Goal: Task Accomplishment & Management: Manage account settings

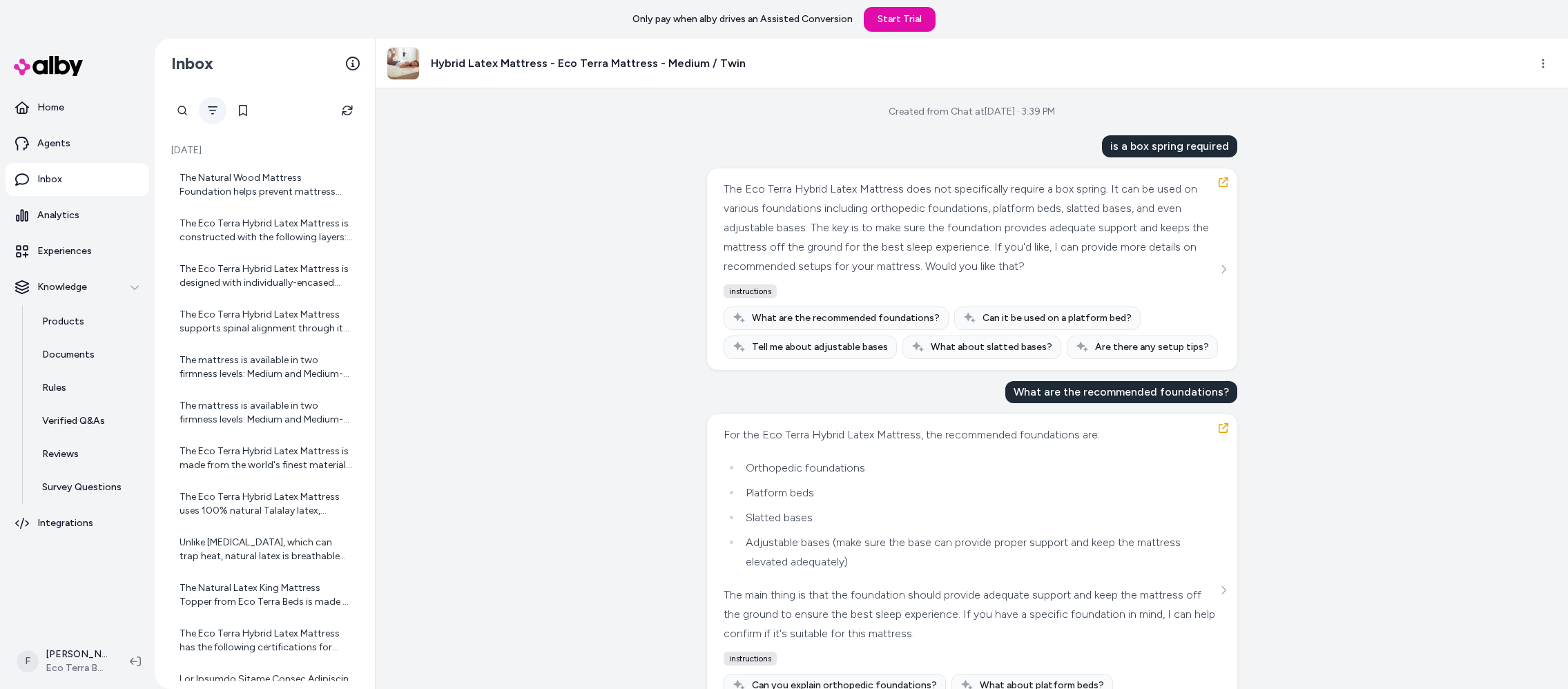
click at [212, 107] on icon "Filter" at bounding box center [212, 110] width 11 height 11
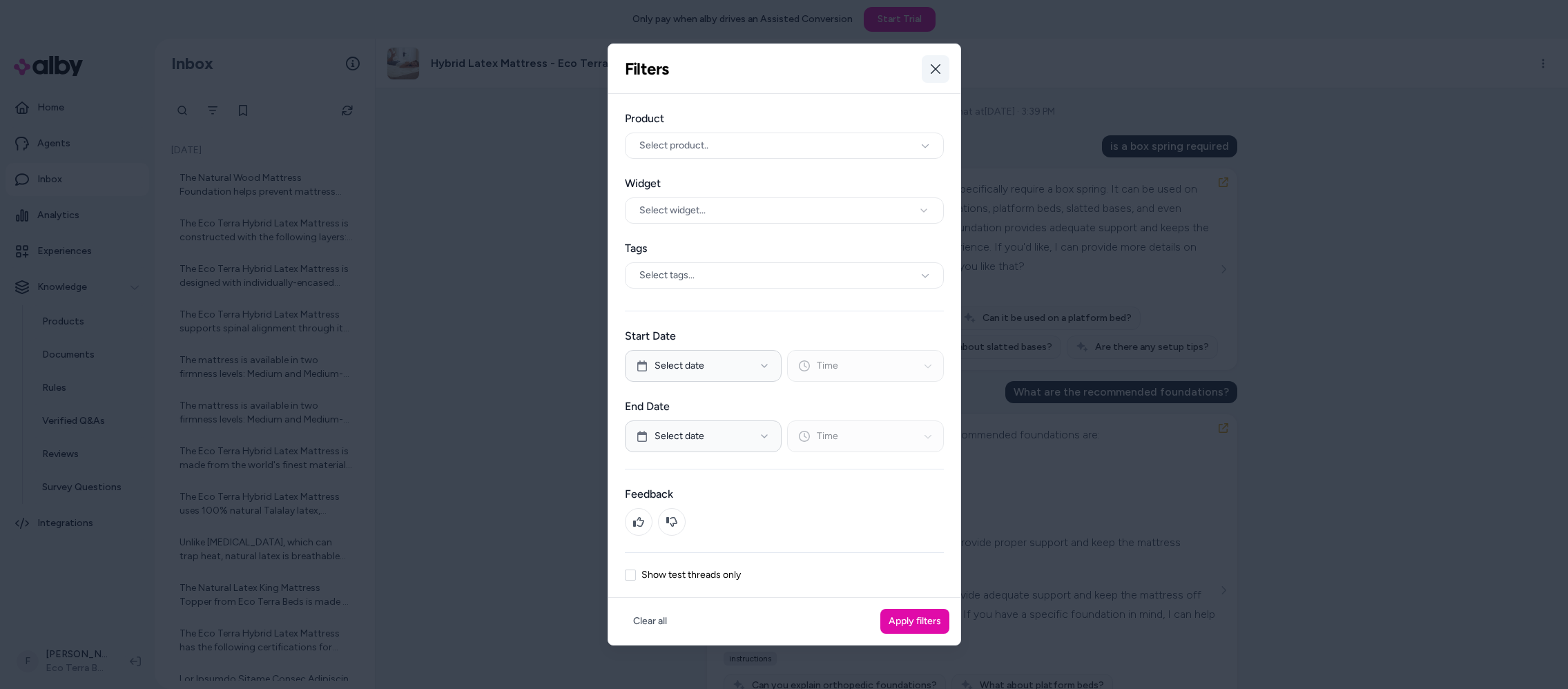
click at [933, 63] on icon "button" at bounding box center [935, 68] width 11 height 11
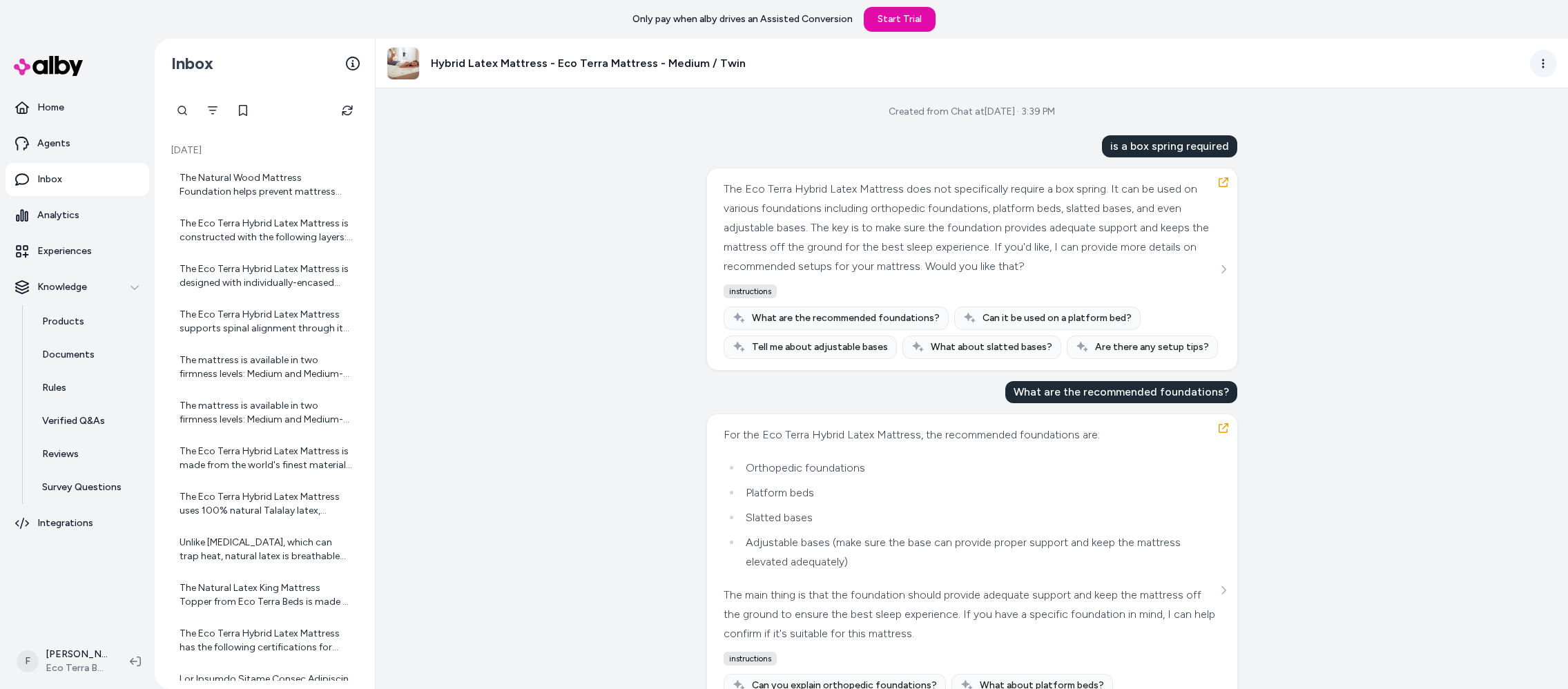
click at [1545, 60] on html "Only pay when alby drives an Assisted Conversion Start Trial Home Agents Inbox …" at bounding box center [784, 344] width 1568 height 689
click at [1441, 341] on html "Only pay when alby drives an Assisted Conversion Start Trial Home Agents Inbox …" at bounding box center [784, 344] width 1568 height 689
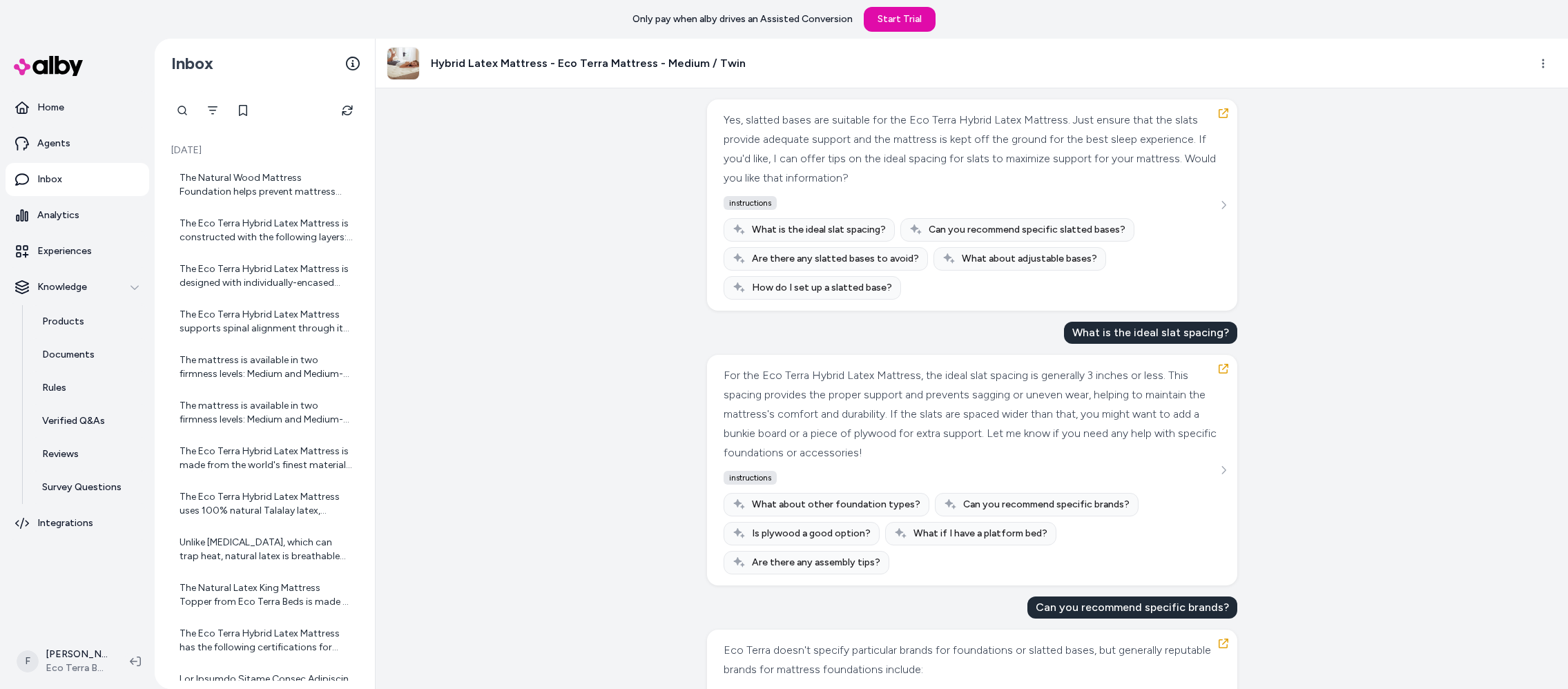
scroll to position [1013, 0]
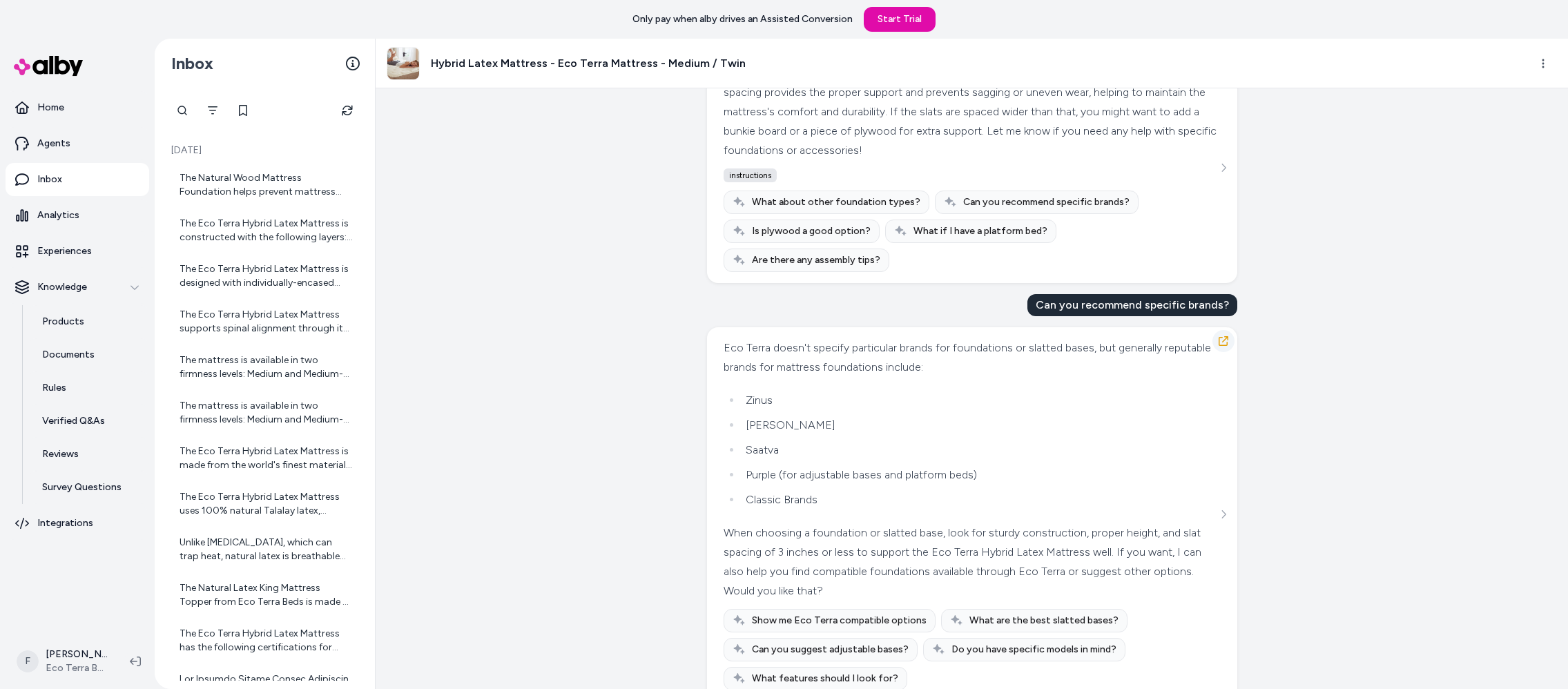
click at [1219, 335] on icon "button" at bounding box center [1223, 341] width 11 height 11
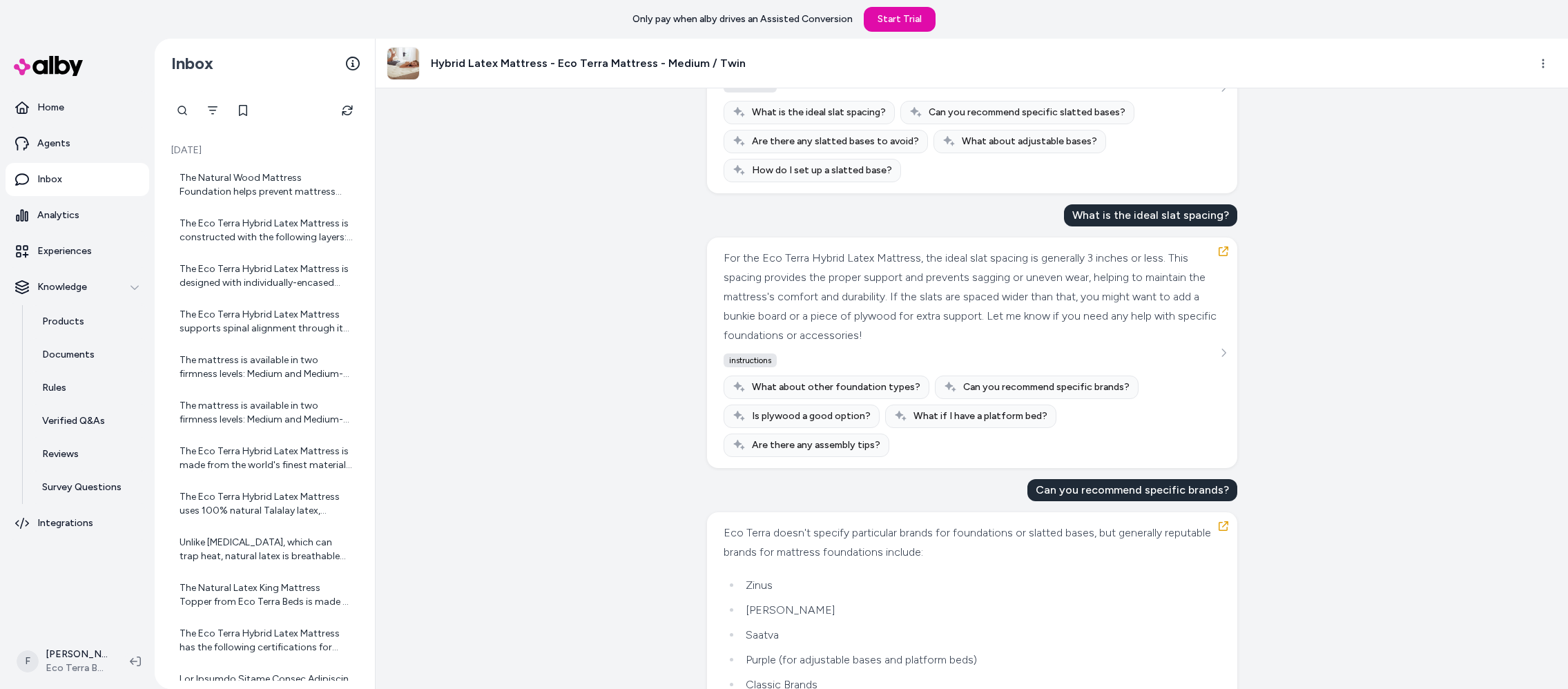
scroll to position [686, 0]
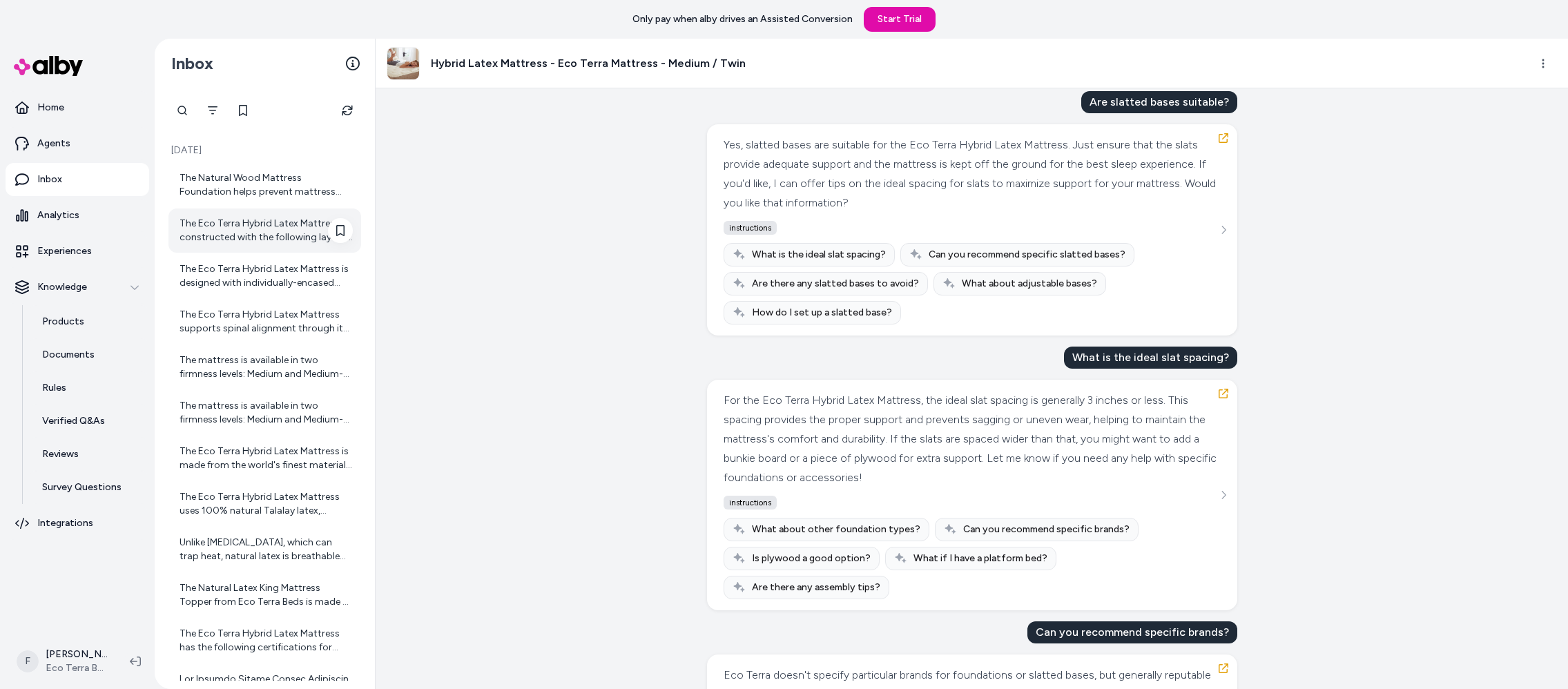
click at [254, 222] on div "The Eco Terra Hybrid Latex Mattress is constructed with the following layers: -…" at bounding box center [266, 231] width 173 height 28
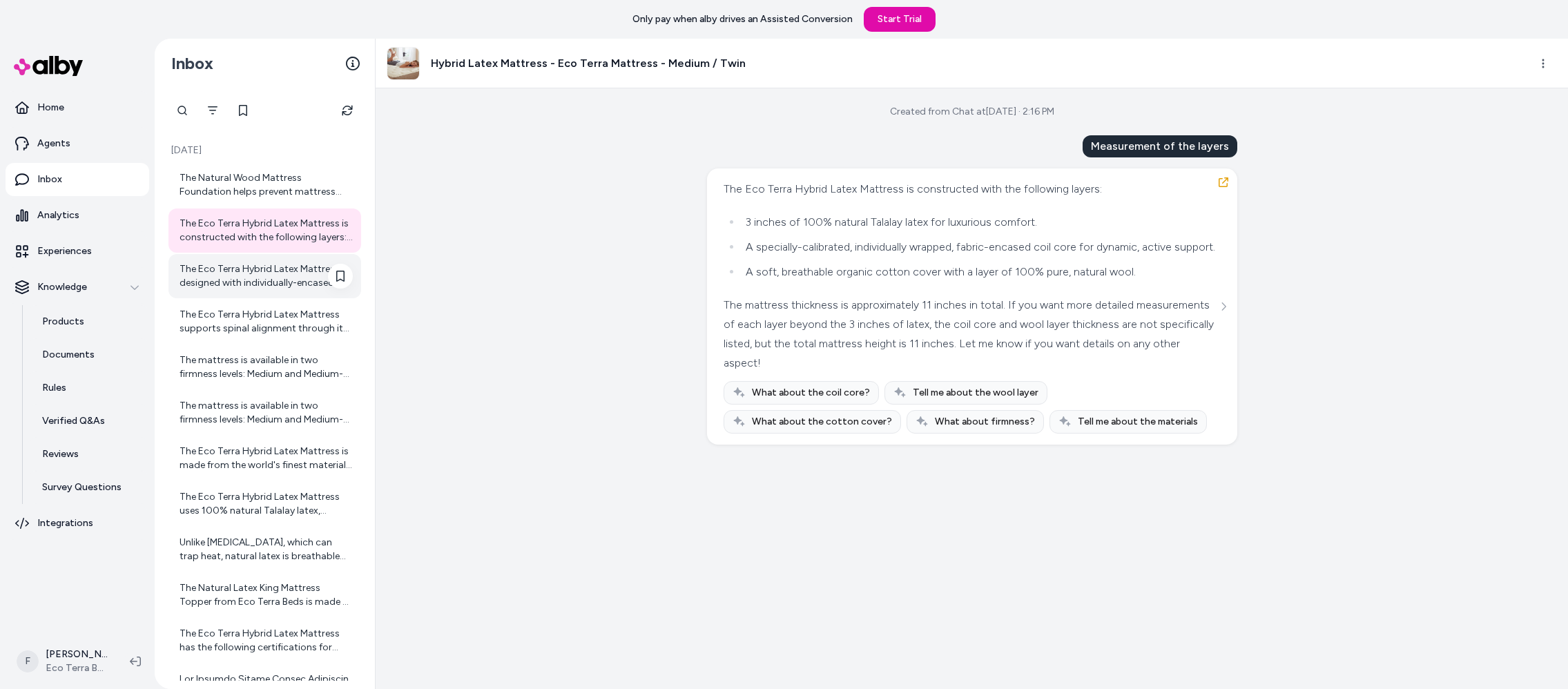
click at [262, 289] on div "The Eco Terra Hybrid Latex Mattress is designed with individually-encased coils…" at bounding box center [266, 276] width 173 height 28
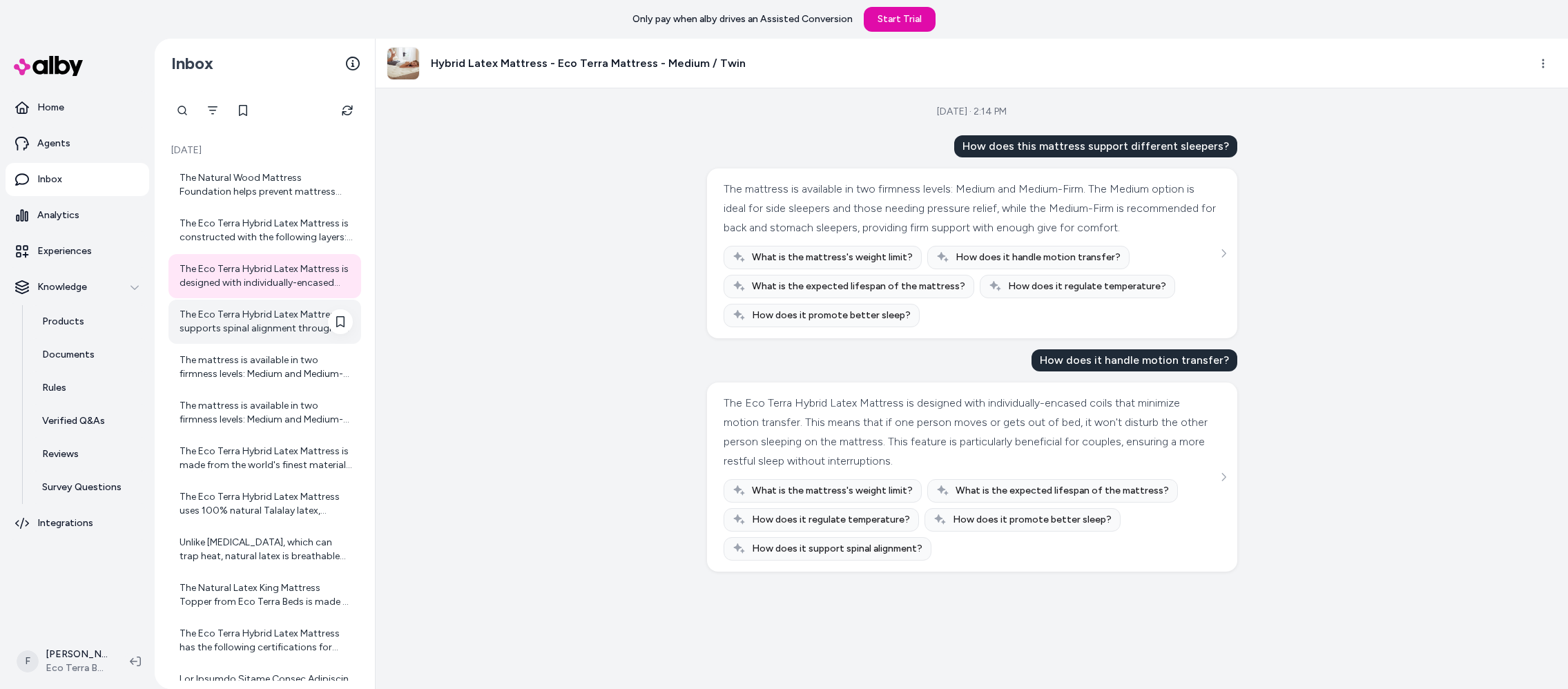
click at [266, 309] on div "The Eco Terra Hybrid Latex Mattress supports spinal alignment through its combi…" at bounding box center [266, 322] width 173 height 28
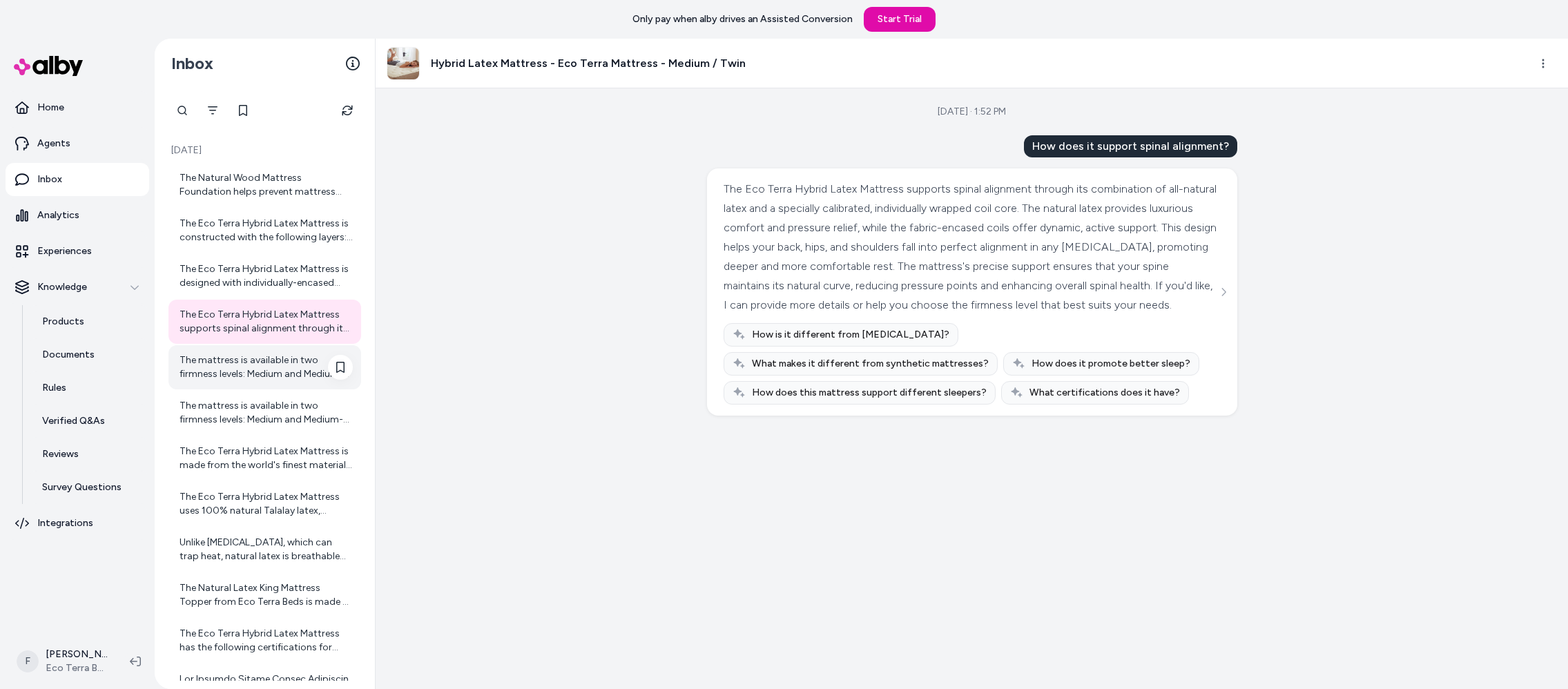
click at [270, 362] on div "The mattress is available in two firmness levels: Medium and Medium-Firm. The M…" at bounding box center [266, 367] width 173 height 28
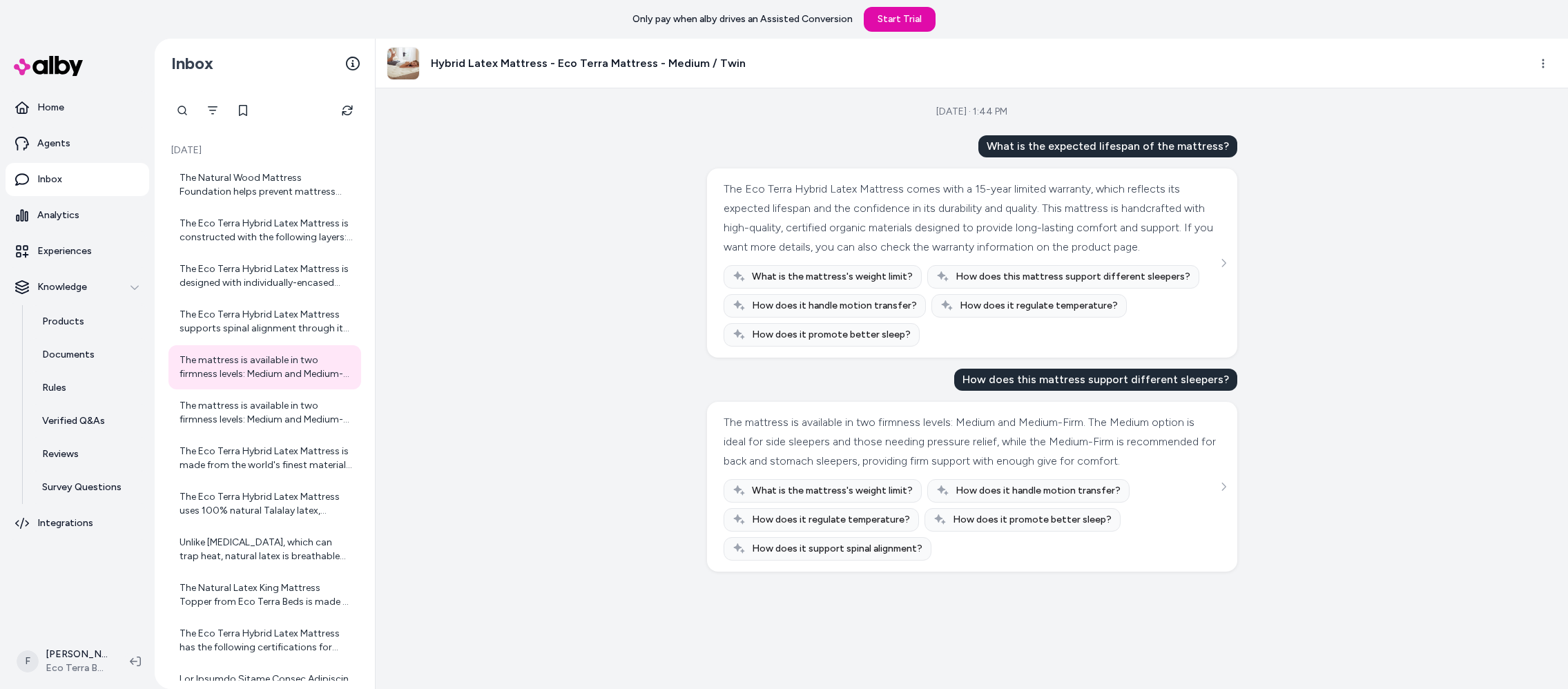
click at [406, 66] on img at bounding box center [403, 63] width 32 height 32
click at [245, 182] on div "The Natural Wood Mattress Foundation helps prevent mattress sag by using solid …" at bounding box center [266, 185] width 173 height 28
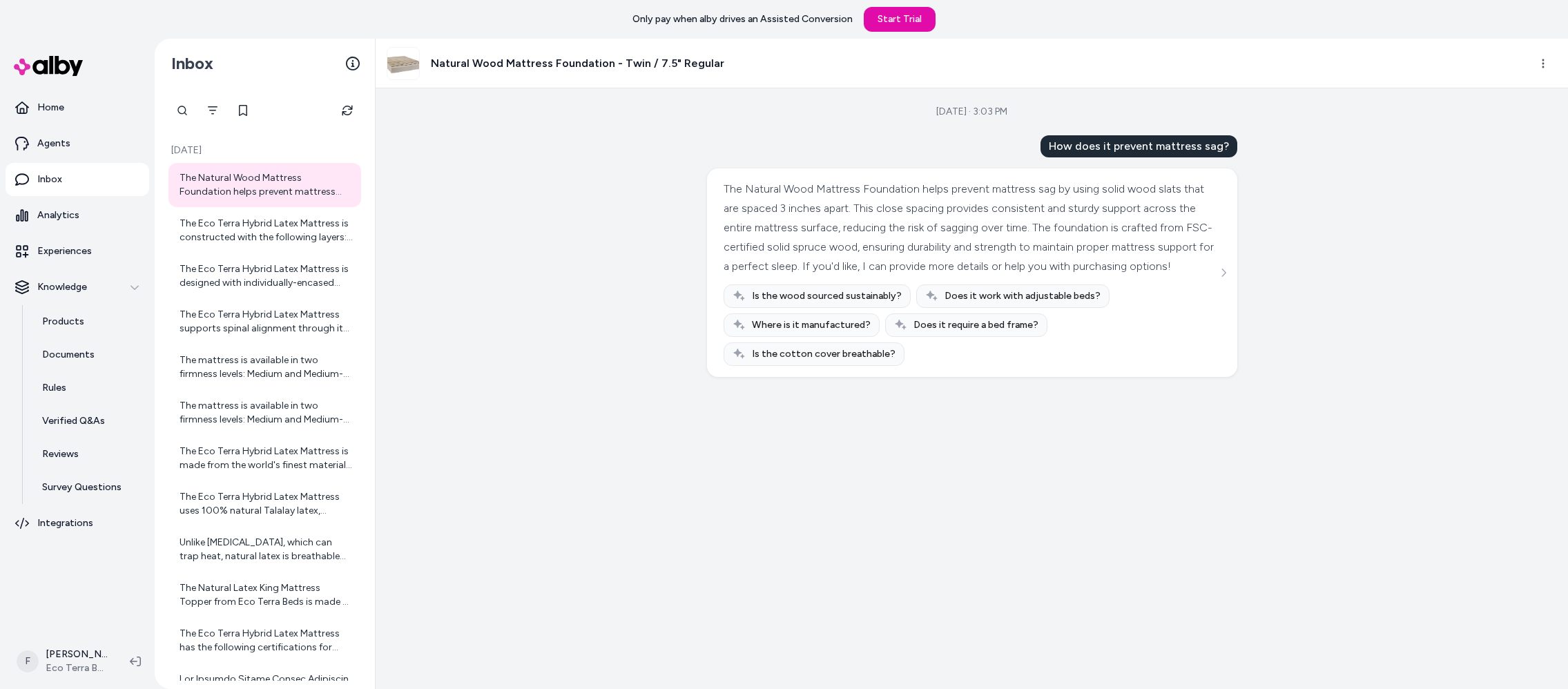
click at [89, 578] on nav "Home Agents Inbox Analytics Experiences Knowledge Products Documents Rules Veri…" at bounding box center [77, 361] width 144 height 540
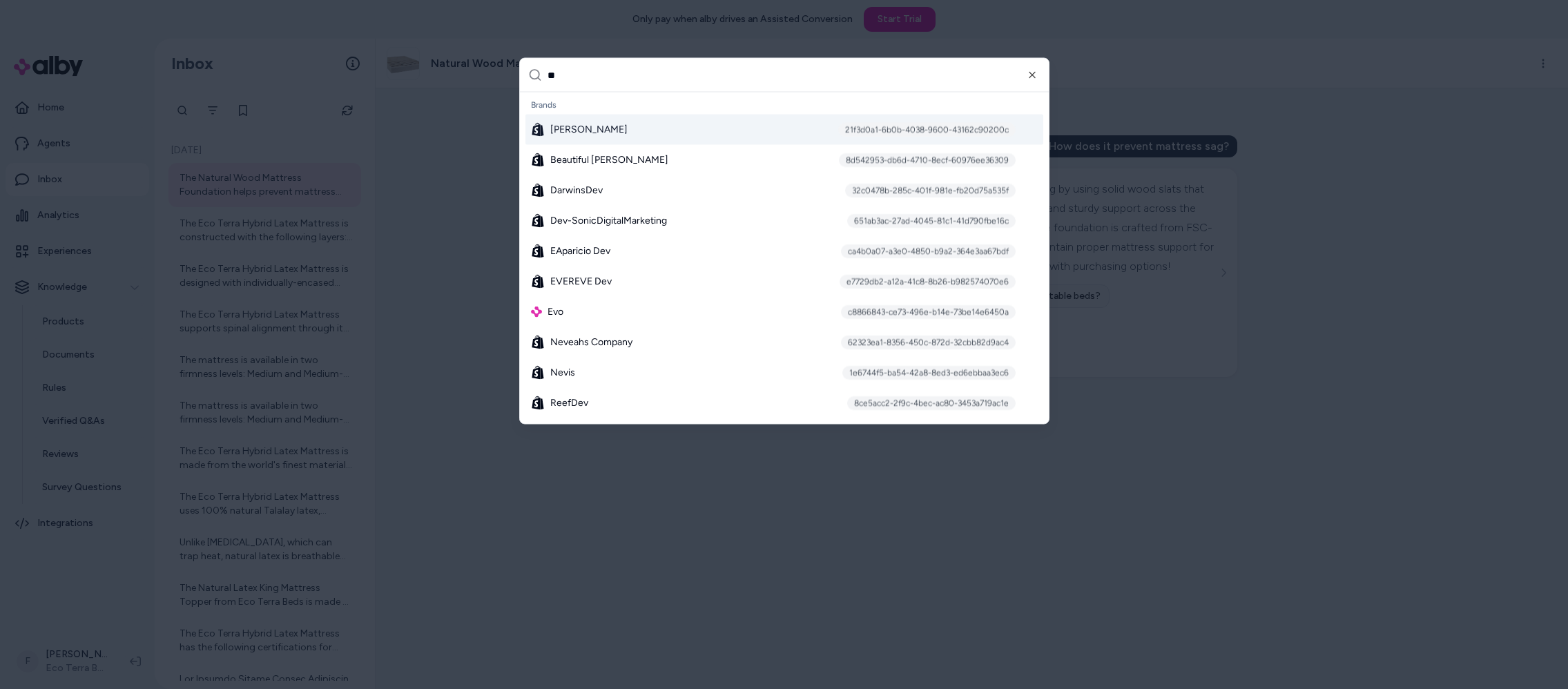
type input "***"
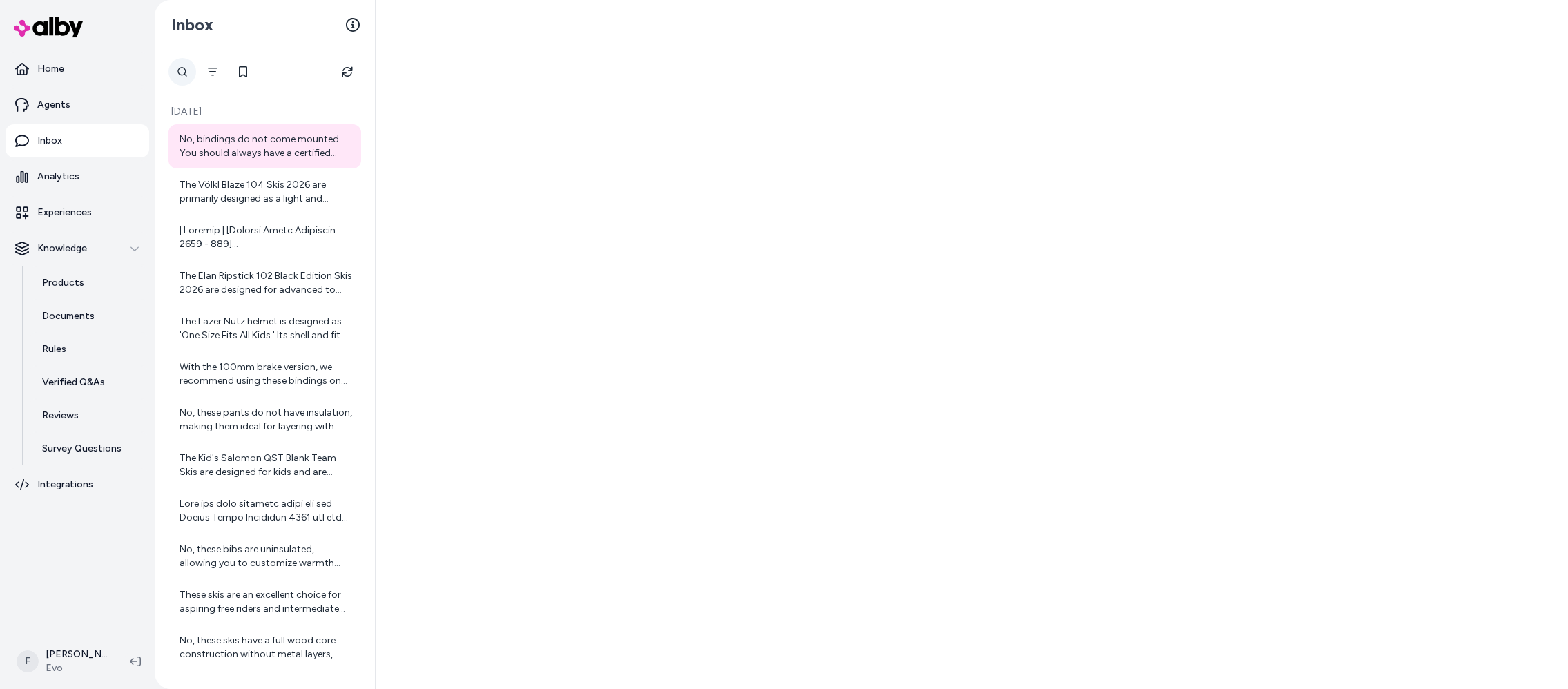
click at [180, 69] on div at bounding box center [182, 72] width 28 height 28
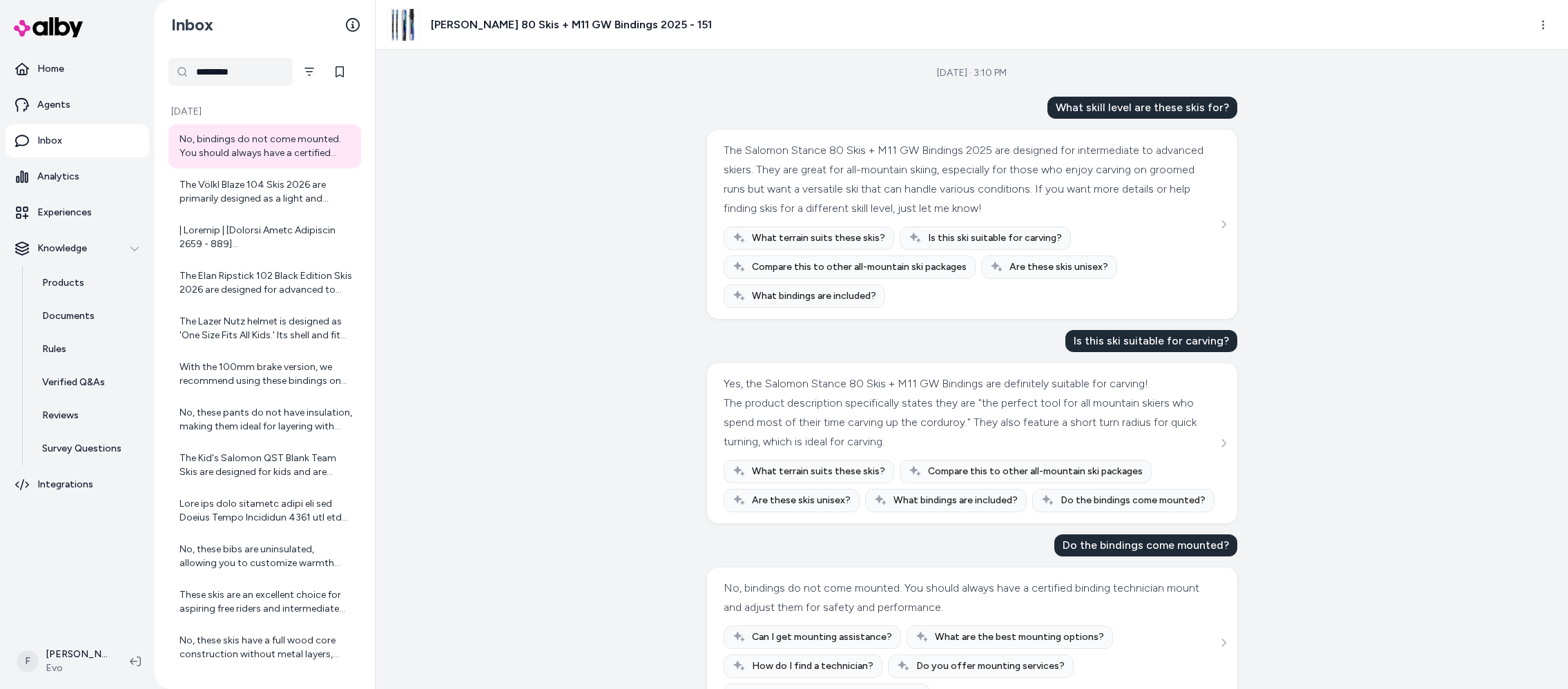
type input "*********"
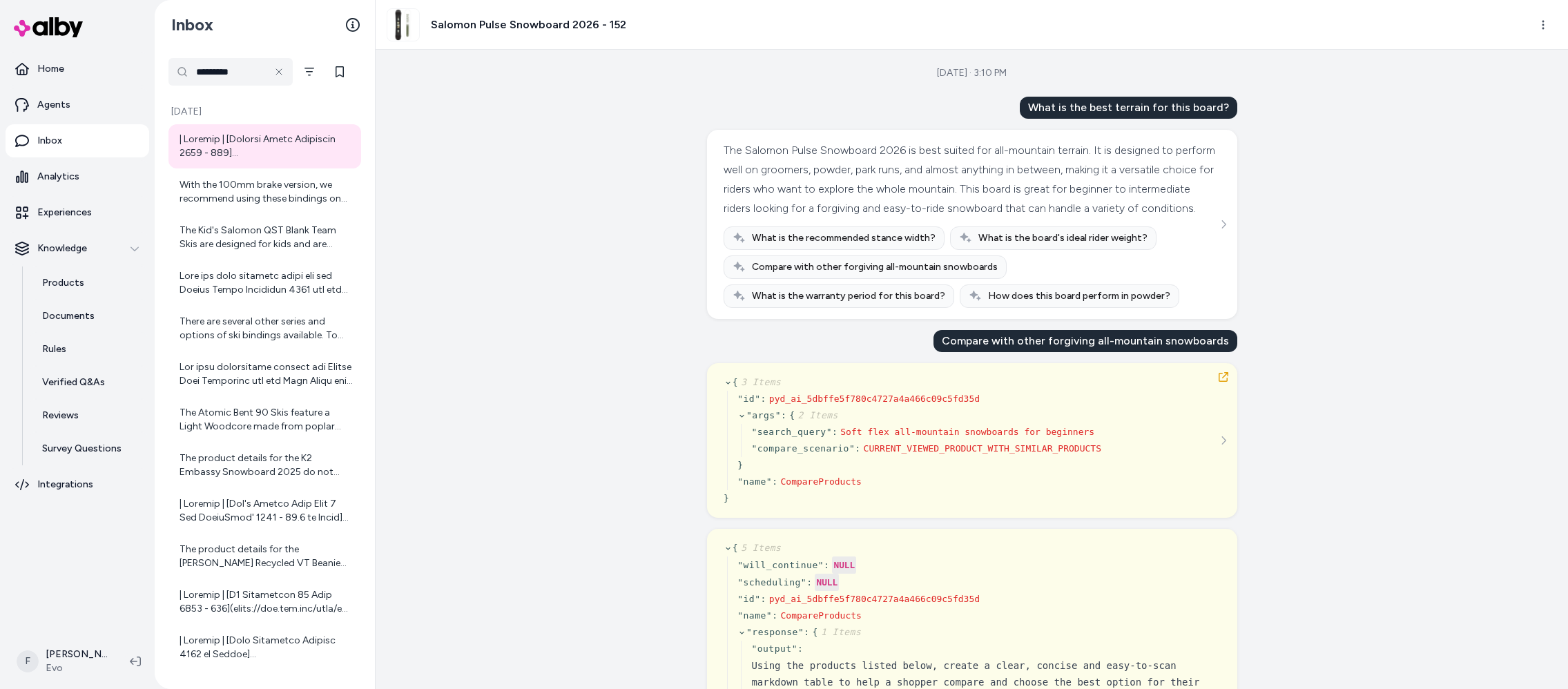
click at [551, 149] on div "[DATE] · 3:10 PM What is the best terrain for this board? The Salomon Pulse Sno…" at bounding box center [971, 368] width 1192 height 639
click at [336, 133] on button at bounding box center [340, 146] width 25 height 25
click at [278, 140] on div at bounding box center [266, 146] width 173 height 28
click at [336, 144] on icon at bounding box center [340, 146] width 11 height 11
click at [1549, 16] on html "Home Agents Inbox Analytics Experiences Knowledge Products Documents Rules Veri…" at bounding box center [784, 344] width 1568 height 689
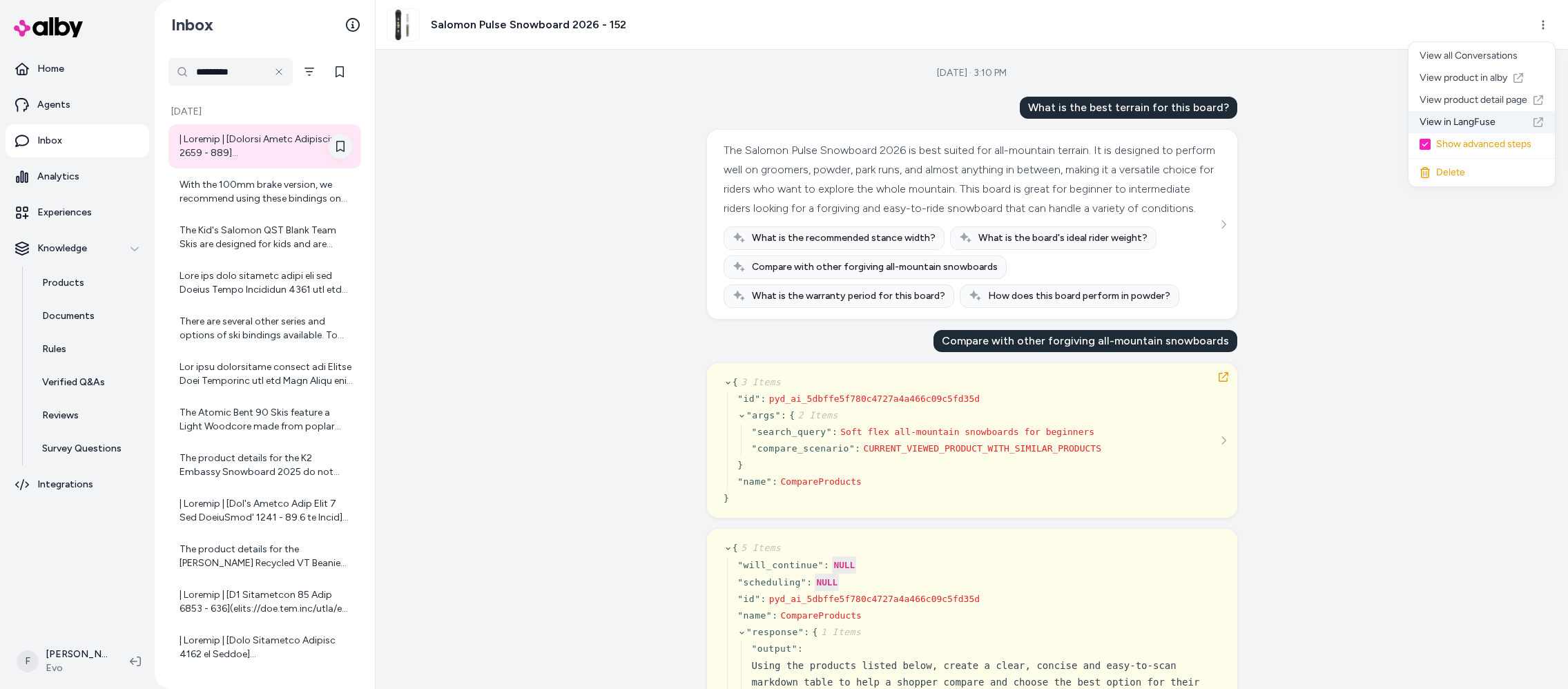
click at [1539, 123] on icon at bounding box center [1538, 122] width 11 height 11
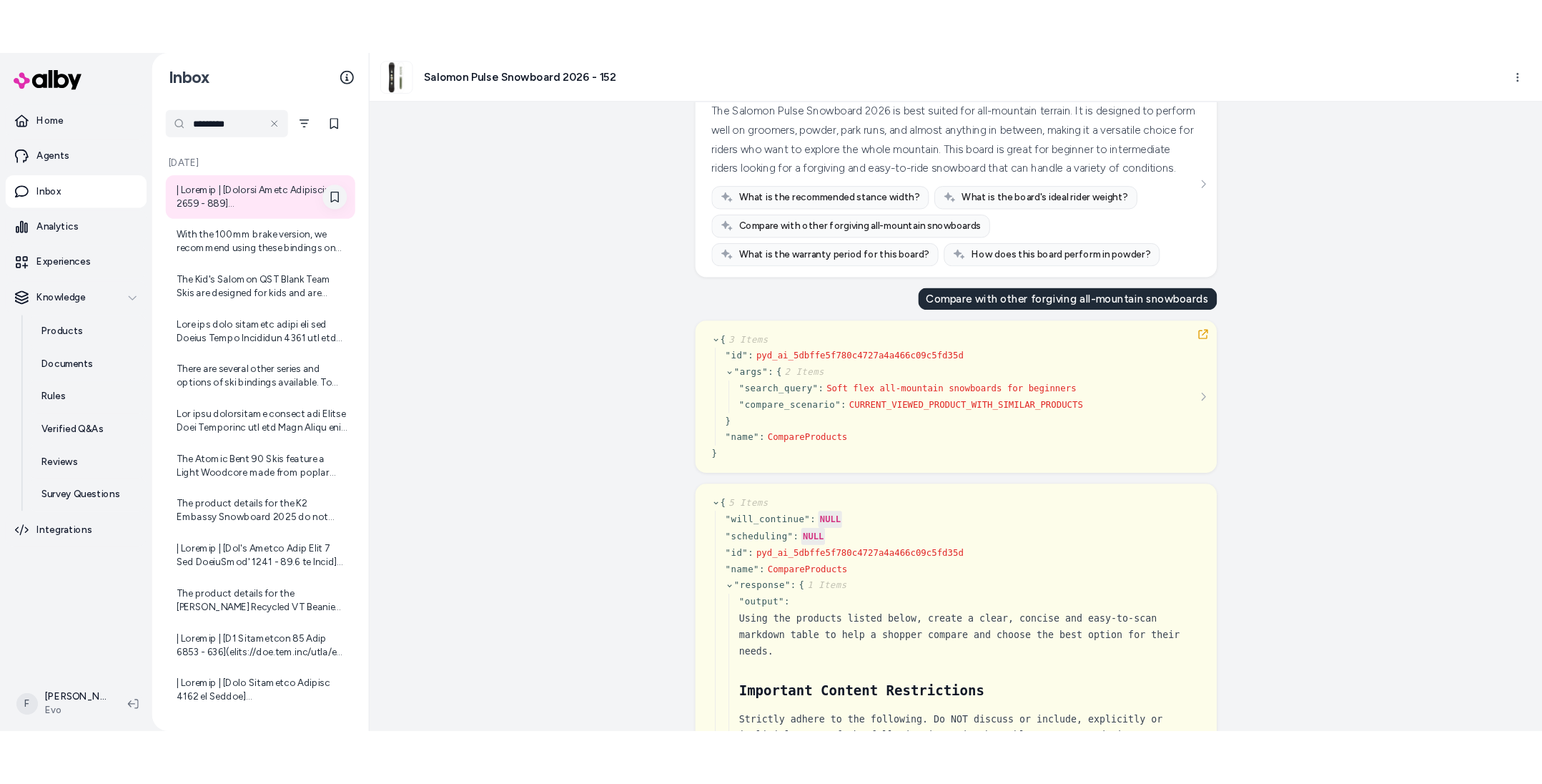
scroll to position [149, 0]
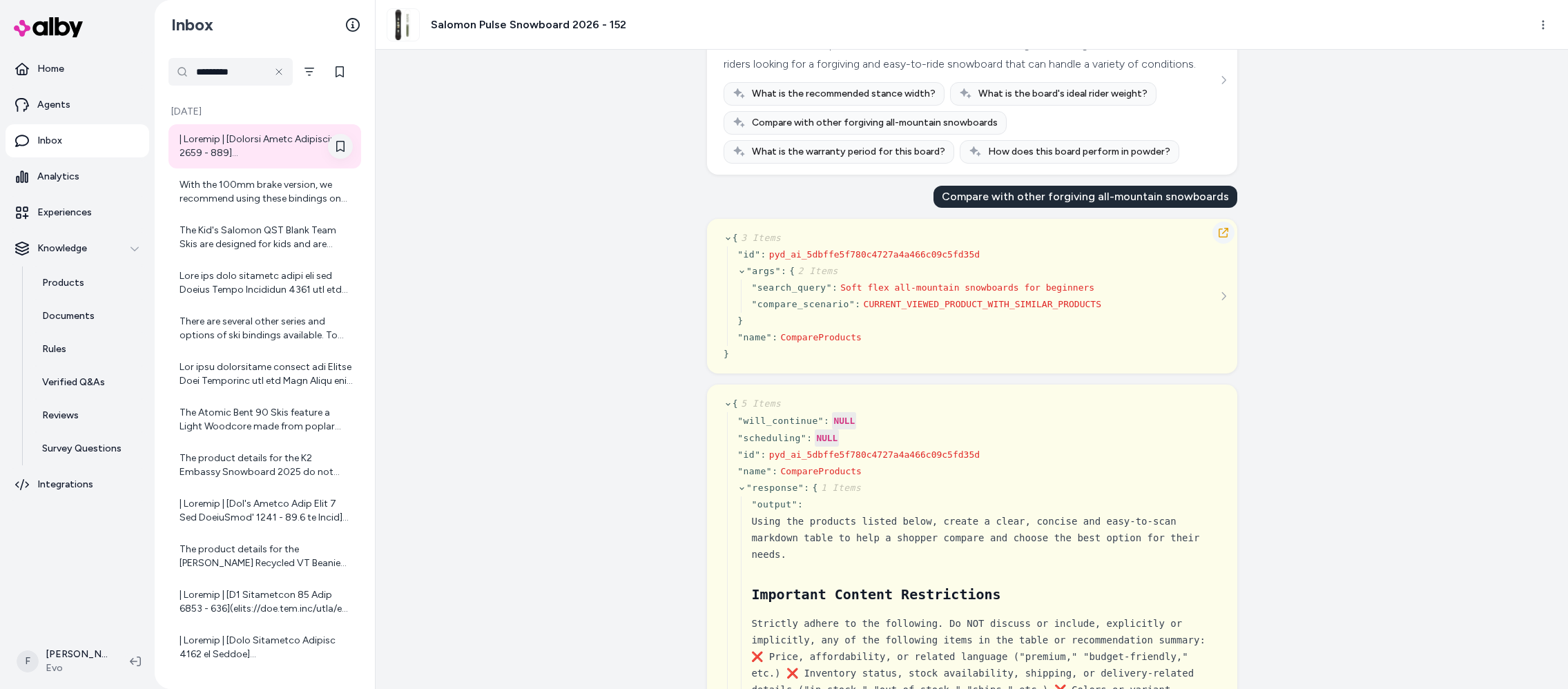
click at [1222, 238] on icon "button" at bounding box center [1223, 232] width 11 height 11
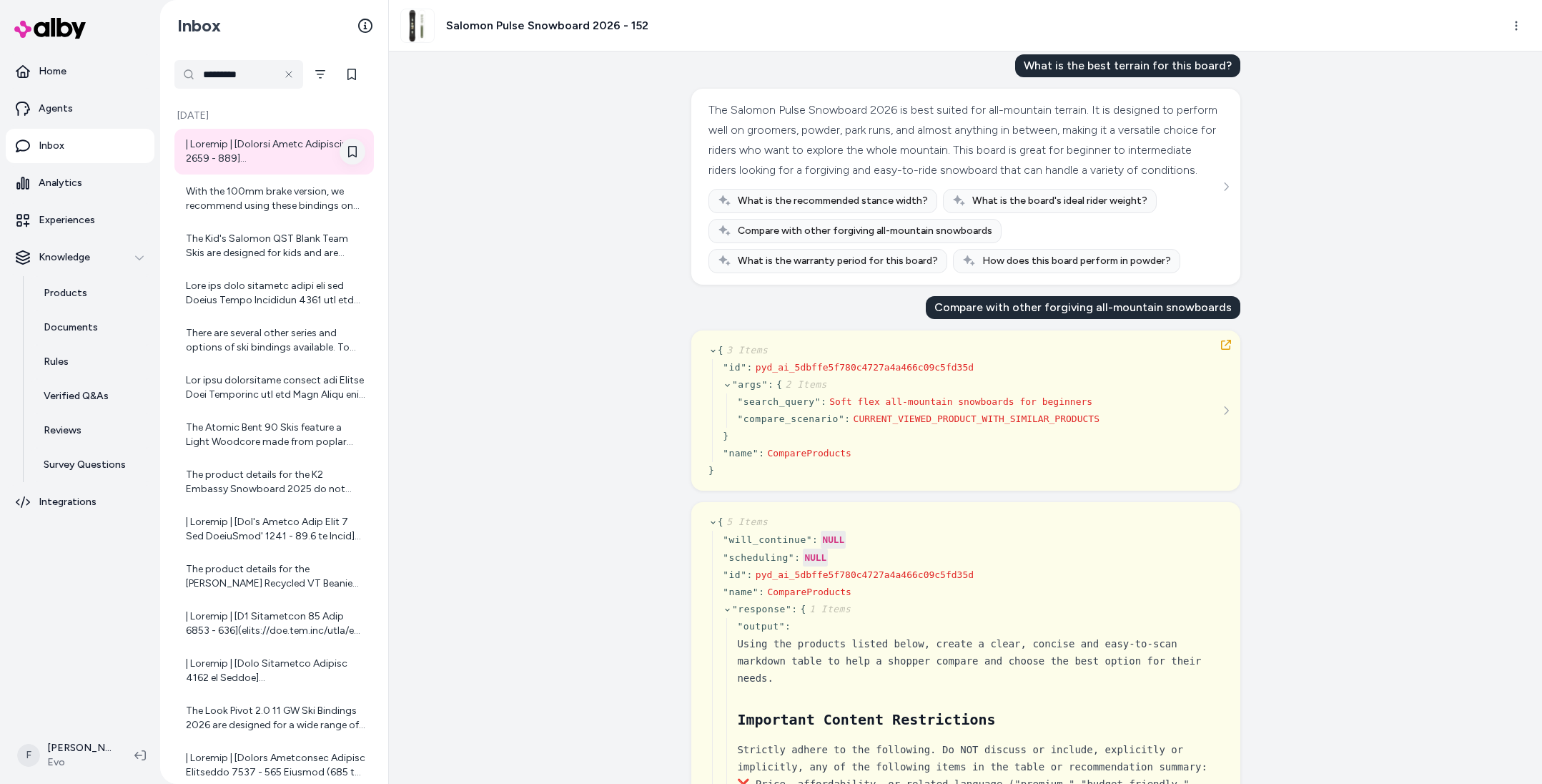
scroll to position [37, 0]
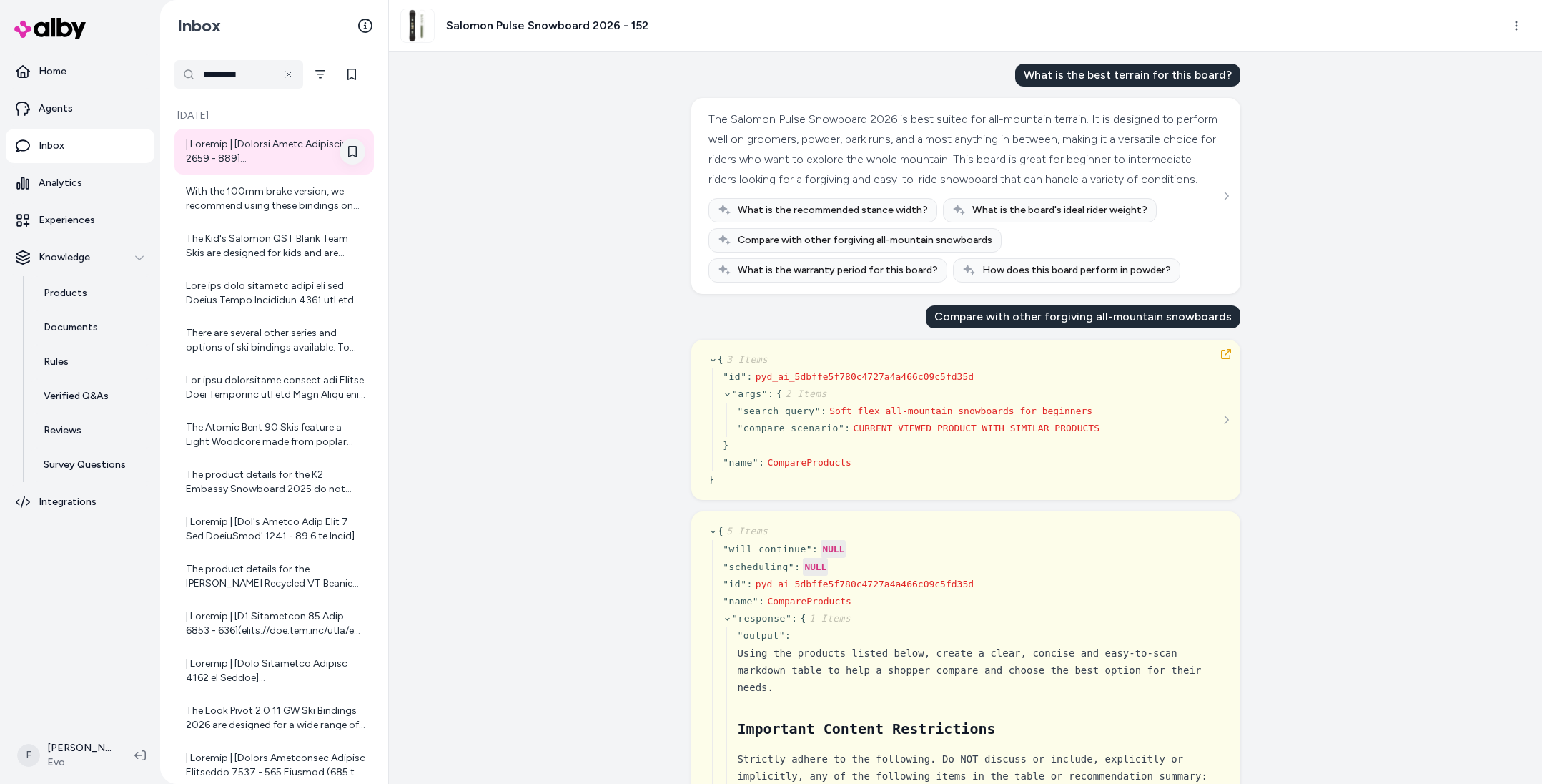
click at [1421, 455] on div "[DATE] · 3:10 PM What is the best terrain for this board? The Salomon Pulse Sno…" at bounding box center [965, 417] width 1153 height 732
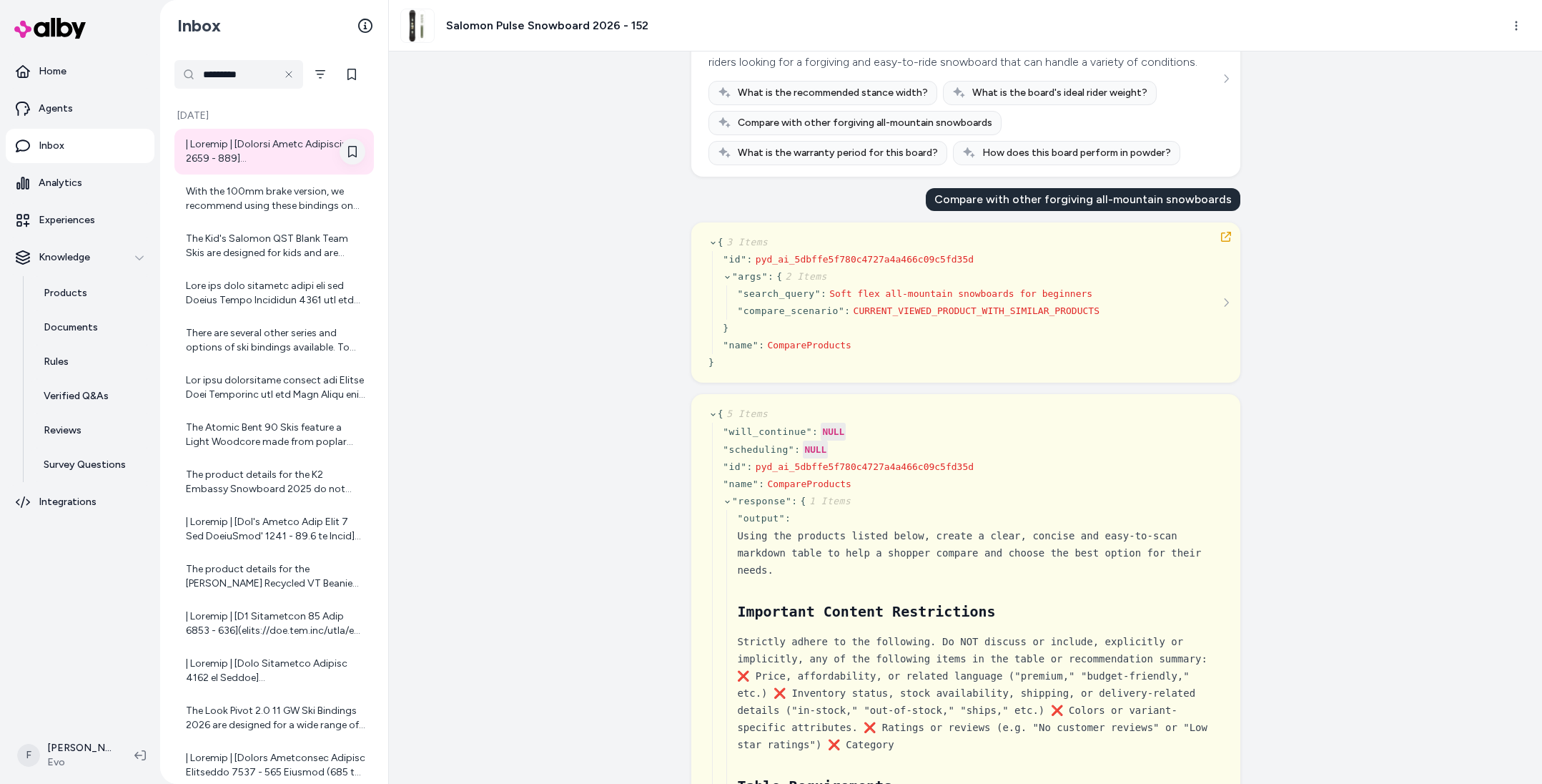
scroll to position [114, 0]
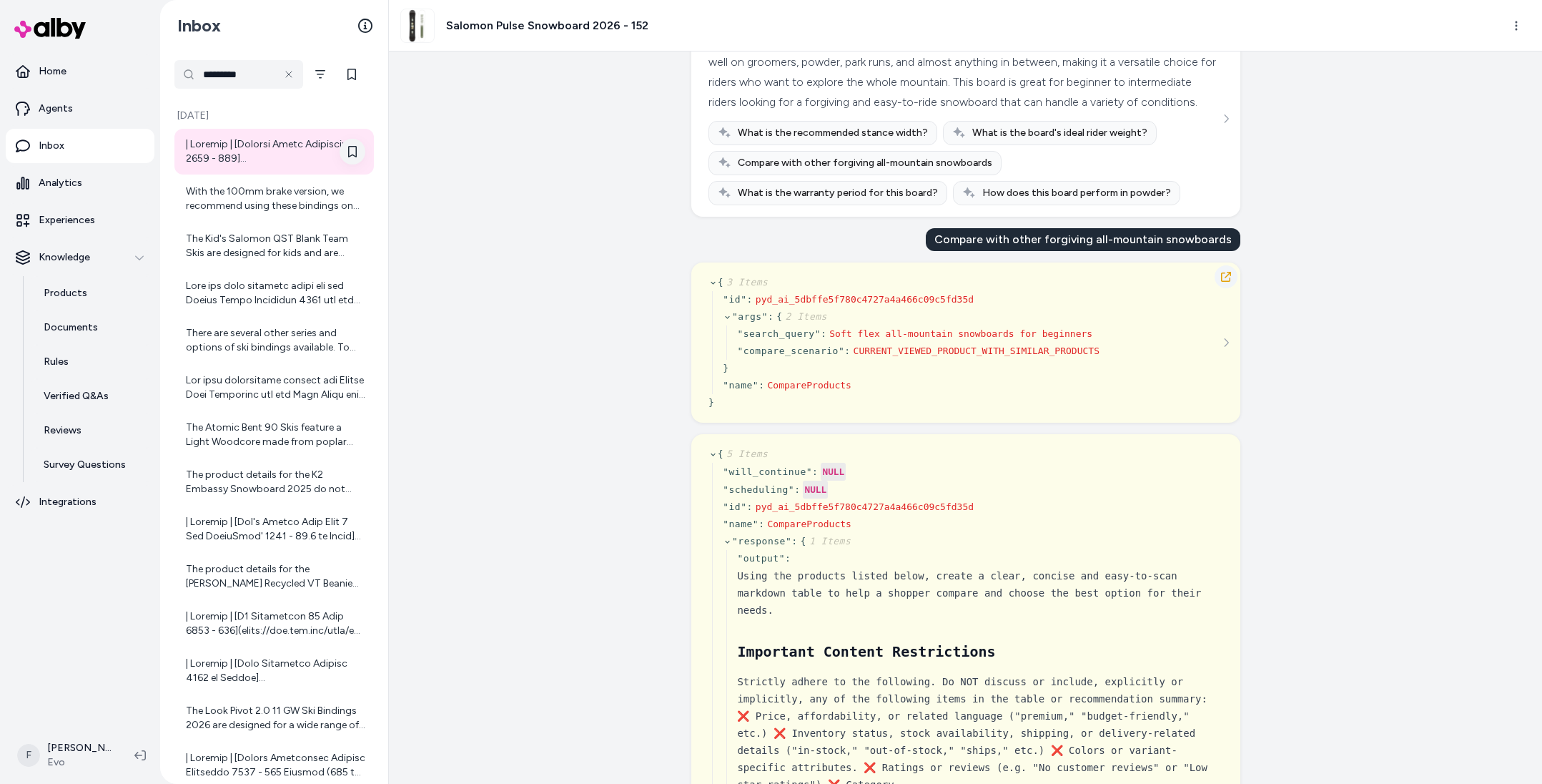
click at [1221, 282] on icon "button" at bounding box center [1226, 277] width 10 height 10
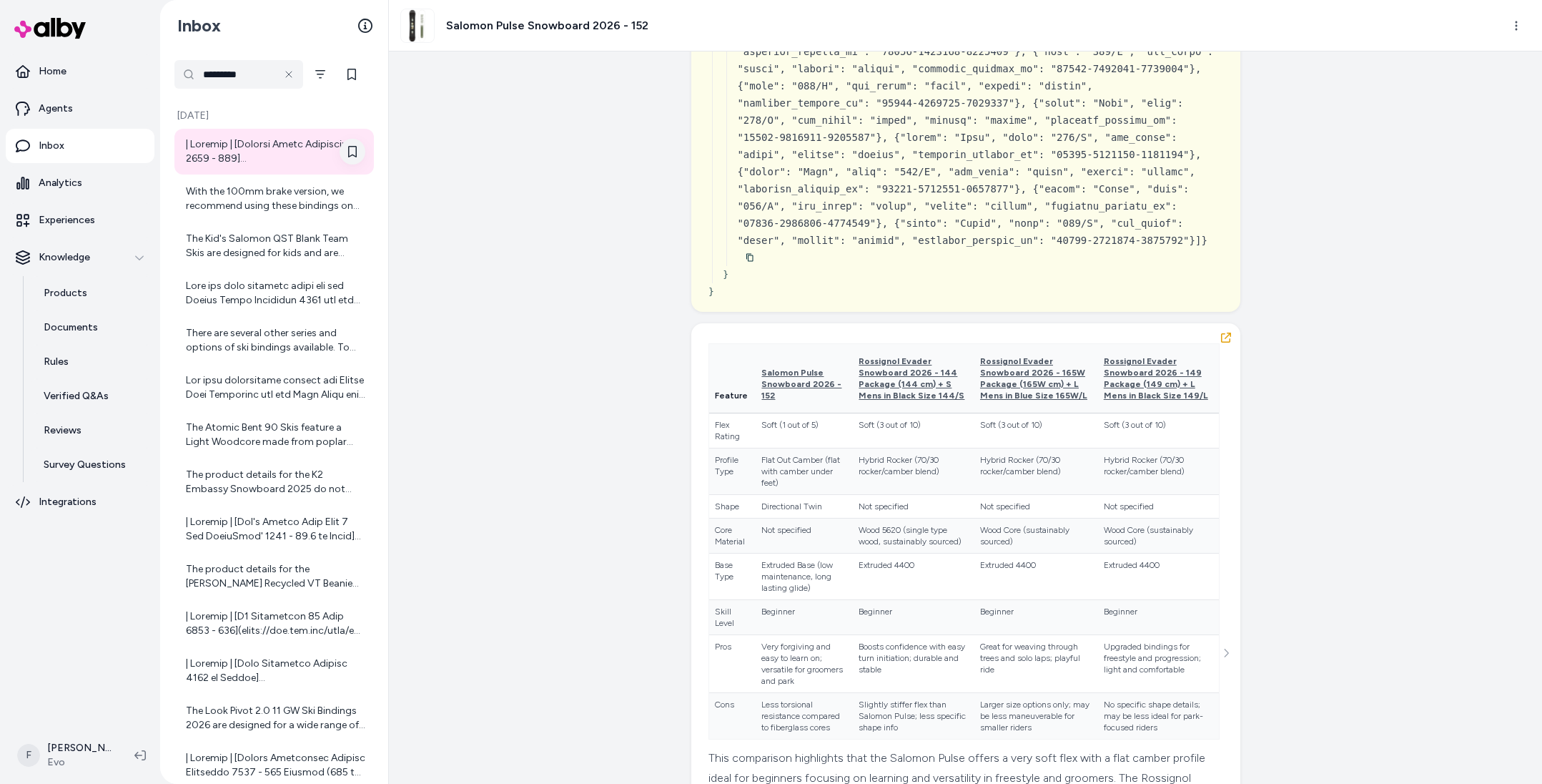
scroll to position [9879, 0]
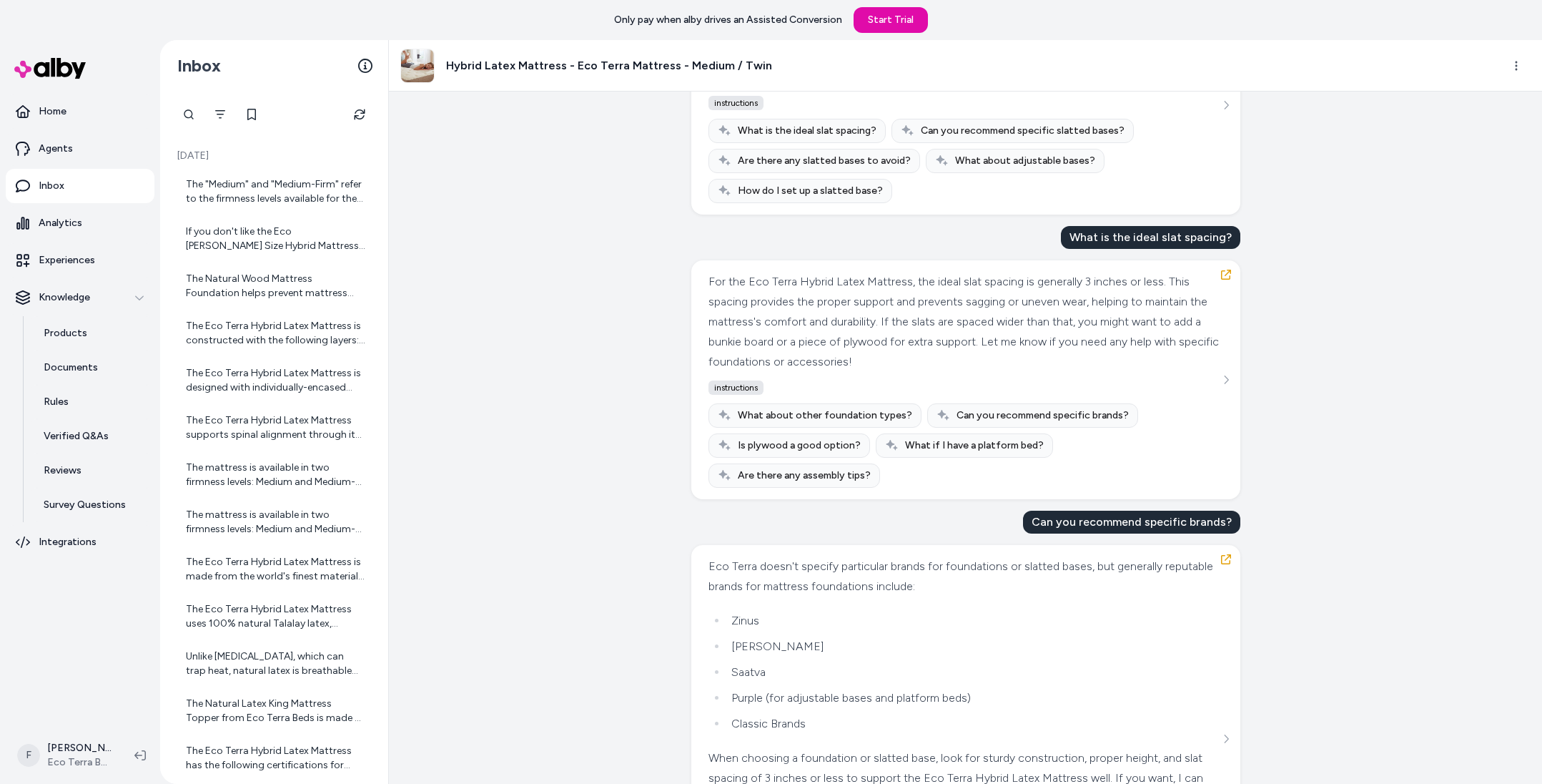
scroll to position [980, 0]
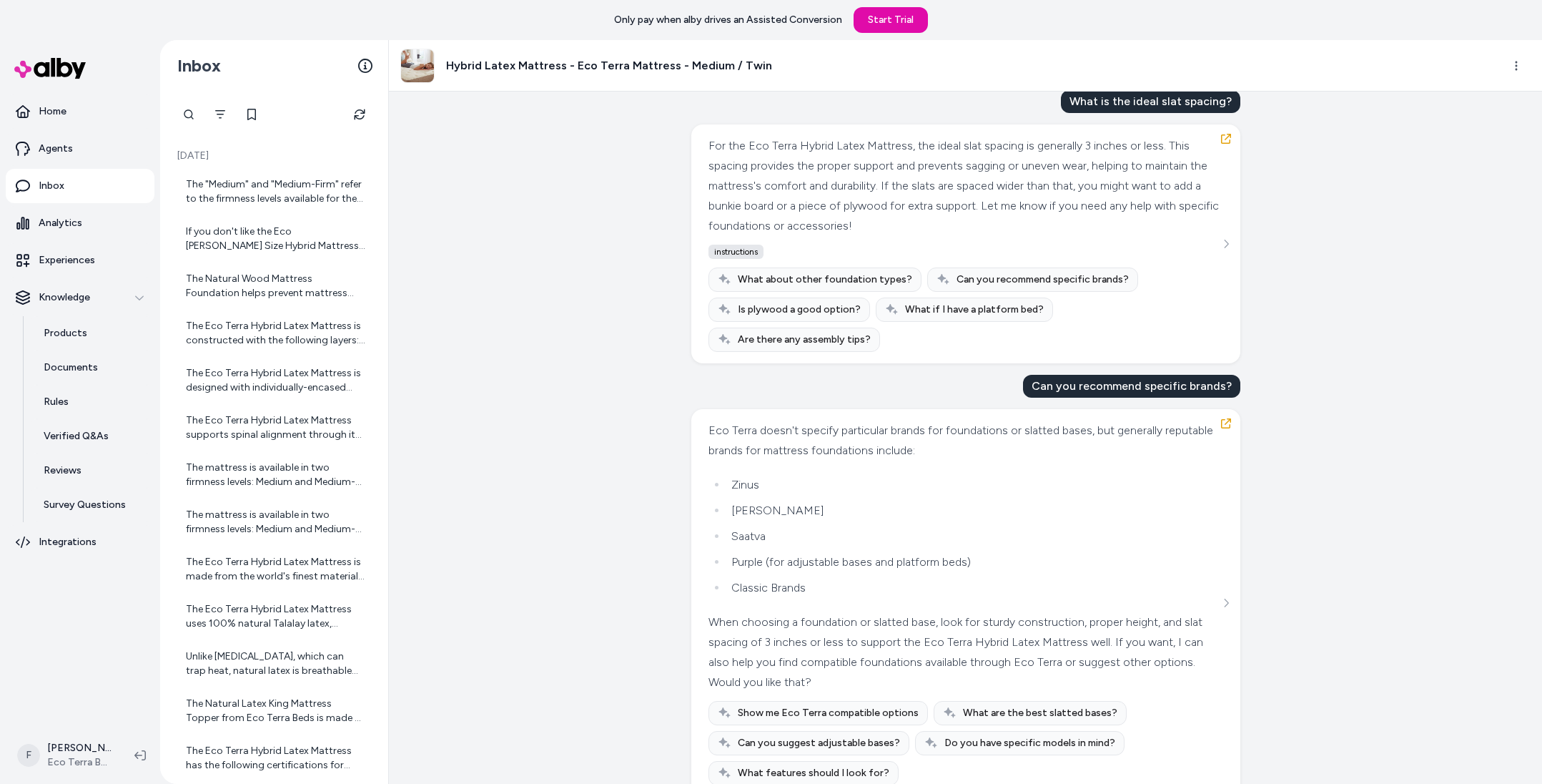
click at [1346, 395] on div "Created from Chat at Jul 10, 2025 · 3:39 PM is a box spring required The Eco Te…" at bounding box center [965, 437] width 1153 height 692
